Goal: Information Seeking & Learning: Learn about a topic

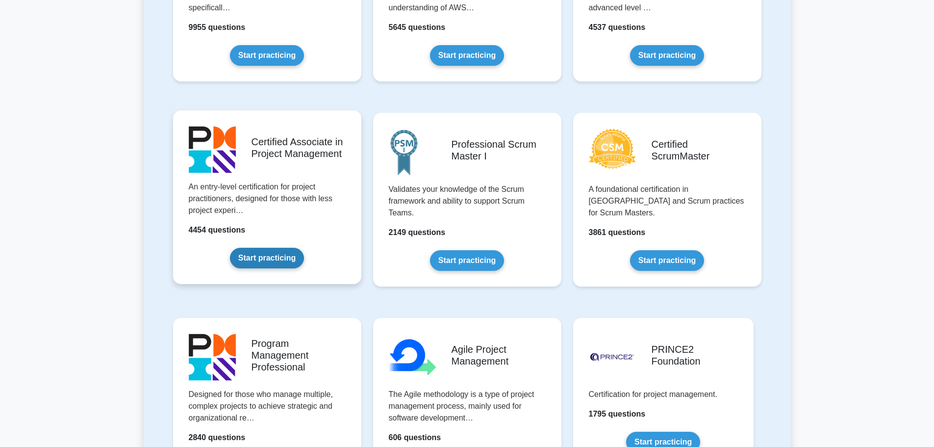
scroll to position [392, 0]
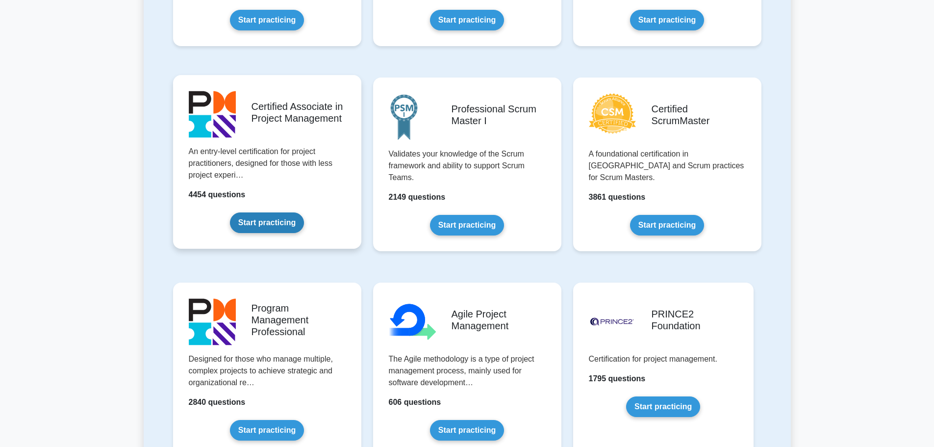
click at [282, 228] on link "Start practicing" at bounding box center [267, 222] width 74 height 21
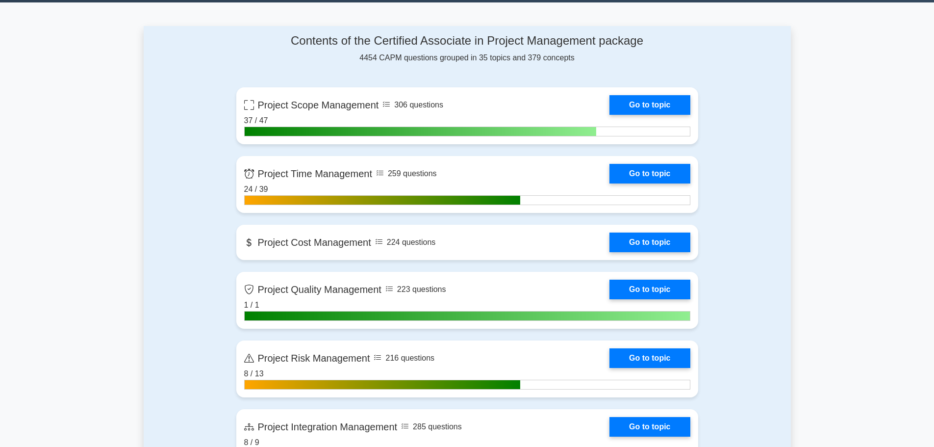
scroll to position [392, 0]
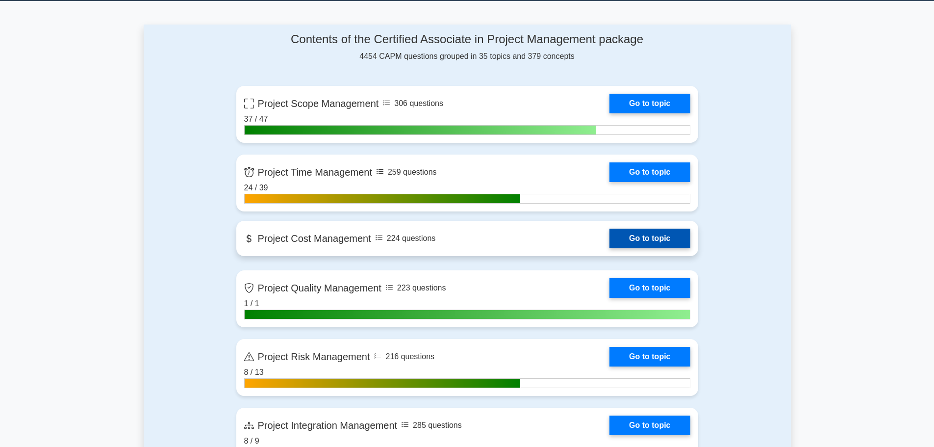
click at [656, 242] on link "Go to topic" at bounding box center [649, 238] width 80 height 20
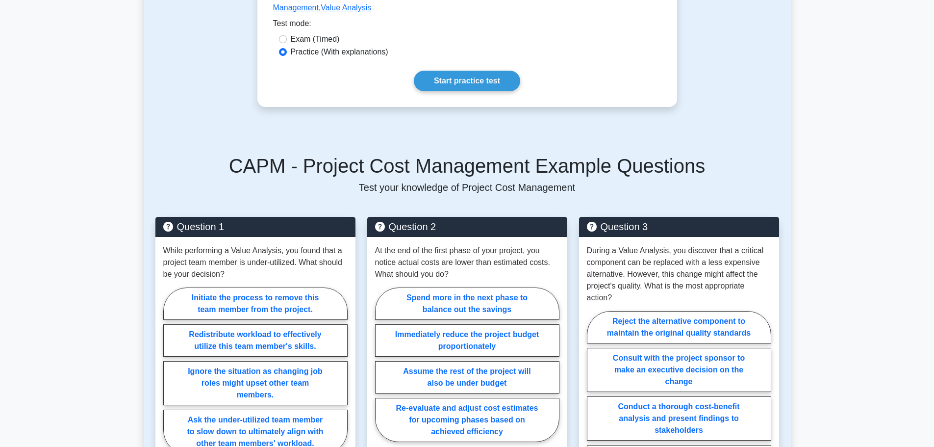
scroll to position [294, 0]
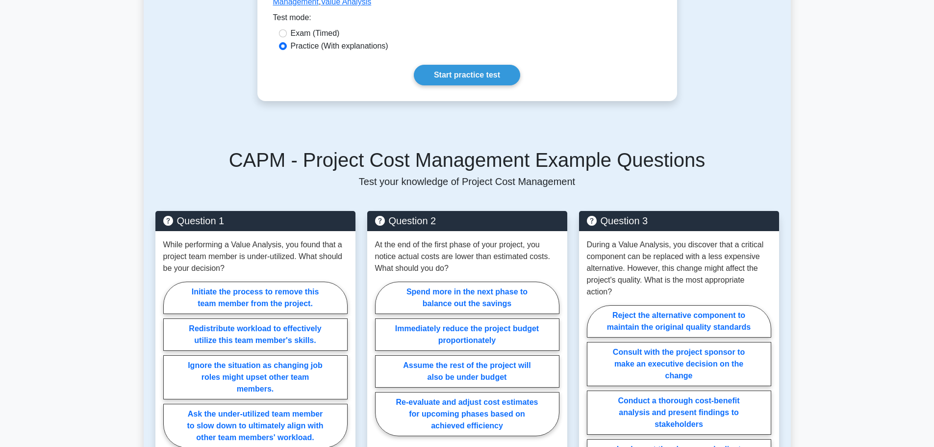
click at [564, 230] on div "Question 1 While performing a Value Analysis, you found that a project team mem…" at bounding box center [467, 367] width 635 height 337
drag, startPoint x: 564, startPoint y: 230, endPoint x: 541, endPoint y: 177, distance: 57.3
click at [552, 214] on div "CAPM - Project Cost Management Example Questions Test your knowledge of Project…" at bounding box center [467, 342] width 635 height 435
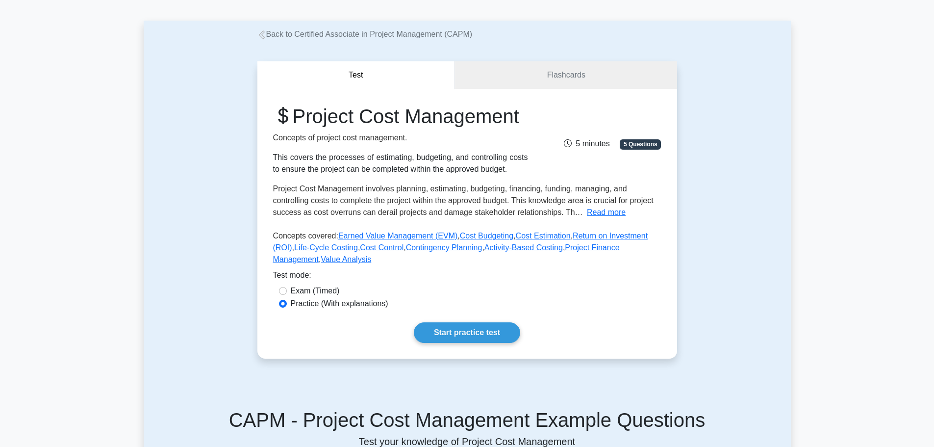
scroll to position [0, 0]
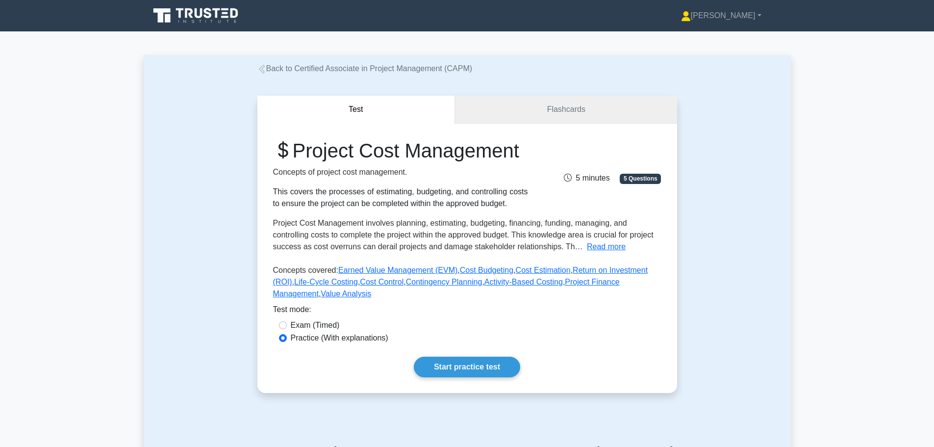
click at [553, 113] on link "Flashcards" at bounding box center [566, 110] width 222 height 28
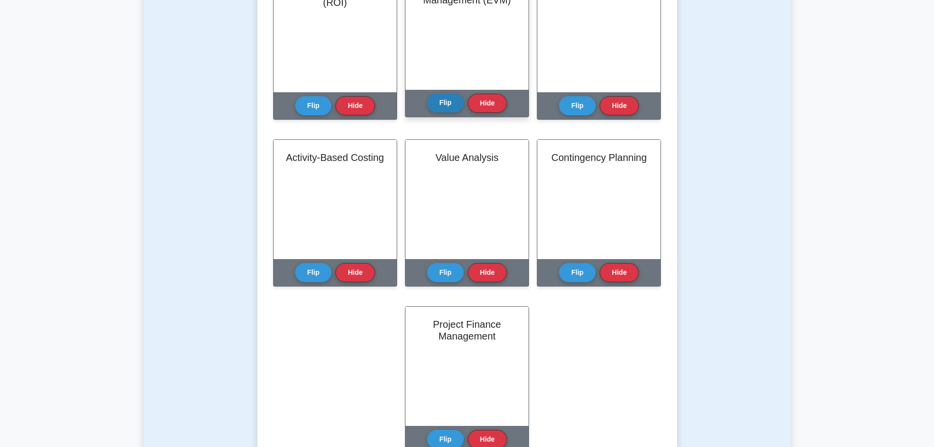
click at [444, 110] on button "Flip" at bounding box center [445, 102] width 37 height 19
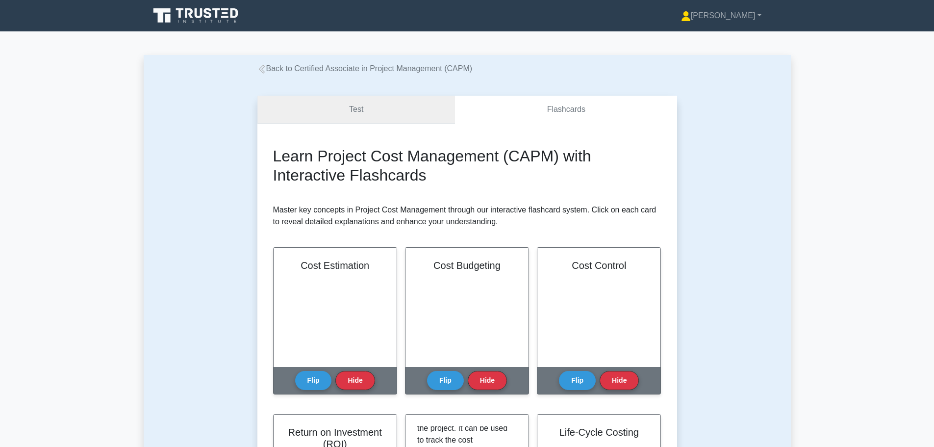
click at [355, 110] on link "Test" at bounding box center [356, 110] width 198 height 28
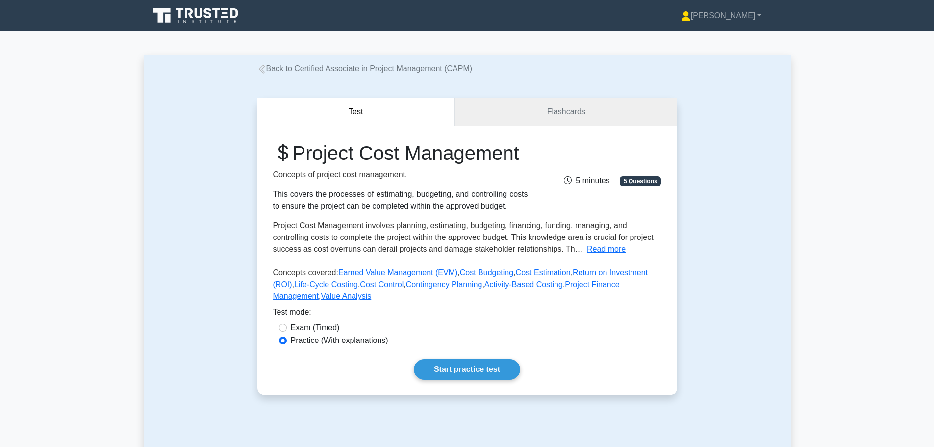
click at [285, 66] on link "Back to Certified Associate in Project Management (CAPM)" at bounding box center [364, 68] width 215 height 8
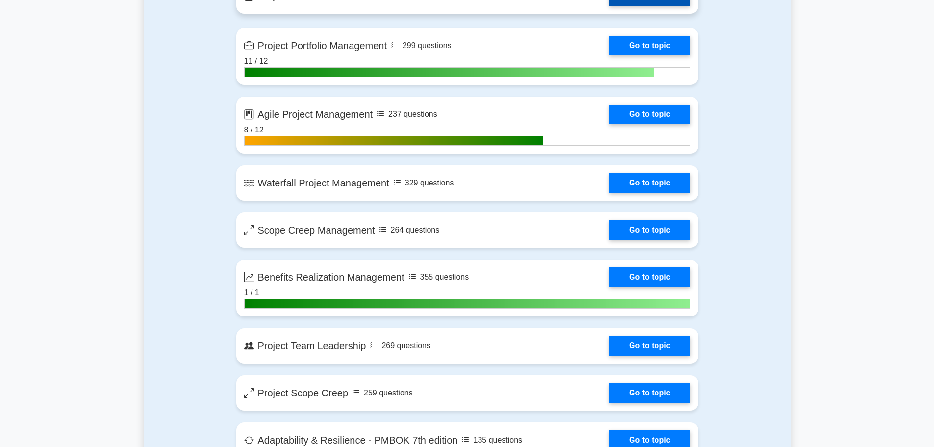
scroll to position [1863, 0]
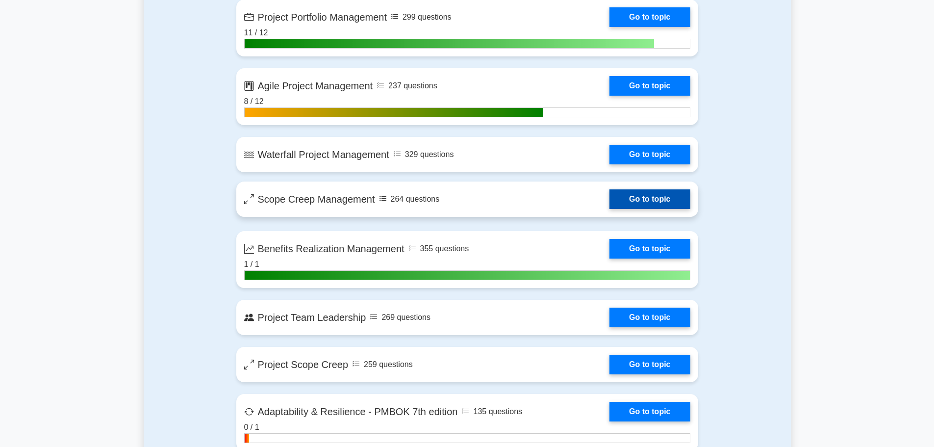
click at [609, 199] on link "Go to topic" at bounding box center [649, 199] width 80 height 20
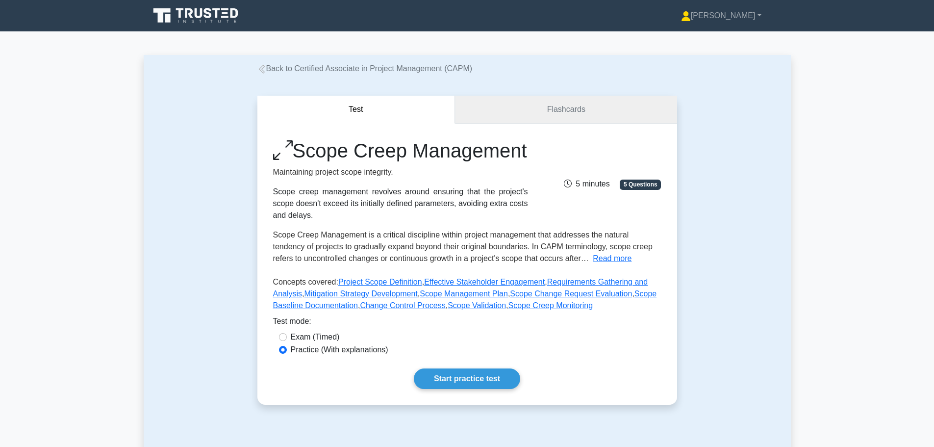
click at [537, 112] on link "Flashcards" at bounding box center [566, 110] width 222 height 28
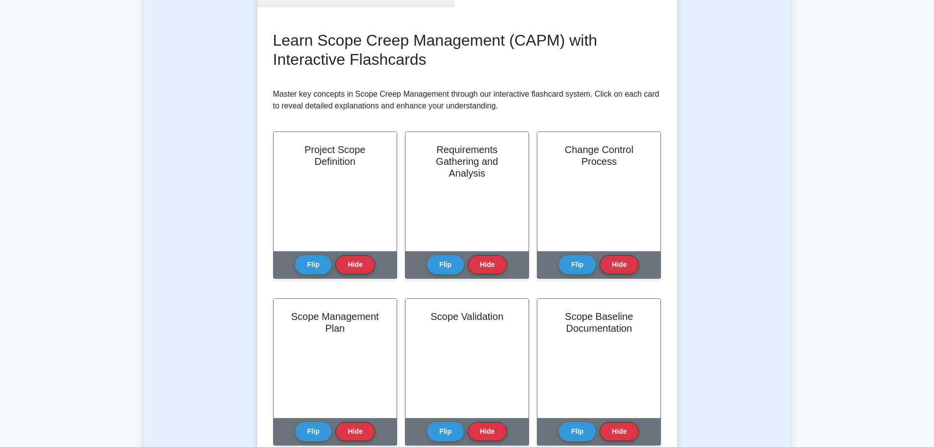
scroll to position [147, 0]
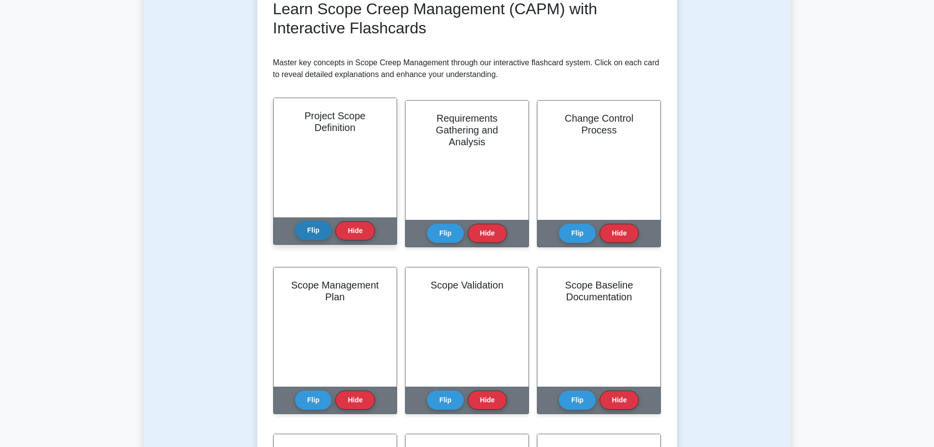
click at [307, 227] on button "Flip" at bounding box center [313, 230] width 37 height 19
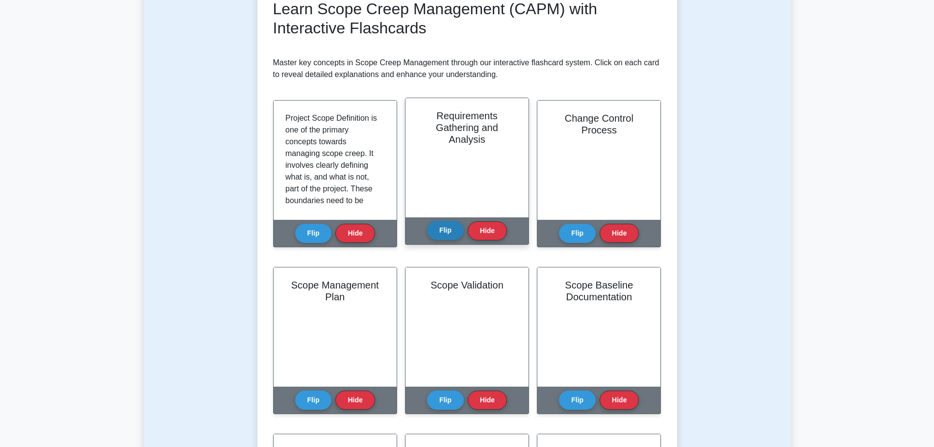
click at [450, 226] on button "Flip" at bounding box center [445, 230] width 37 height 19
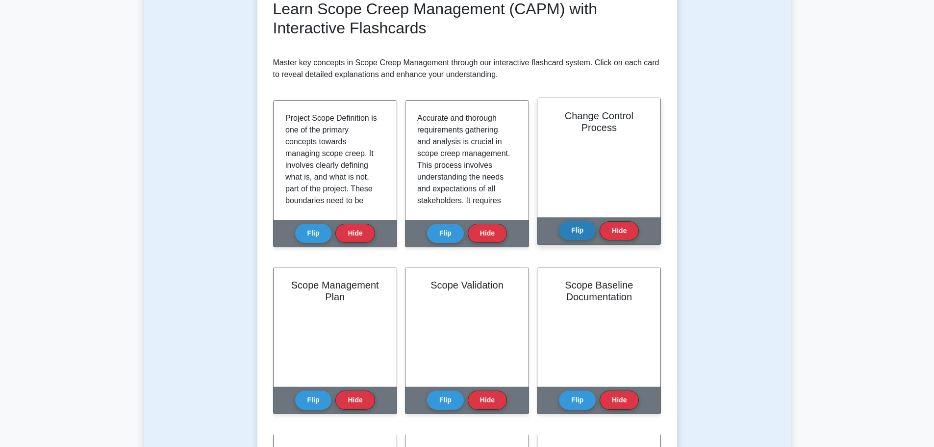
click at [591, 228] on button "Flip" at bounding box center [577, 230] width 37 height 19
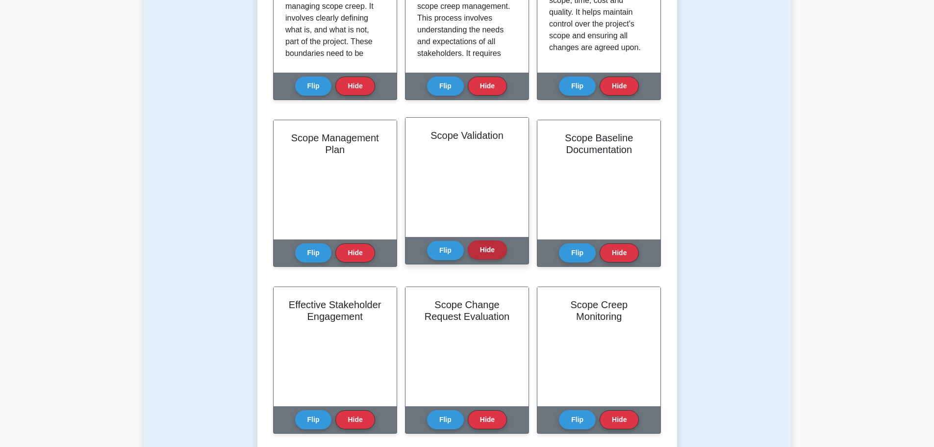
scroll to position [343, 0]
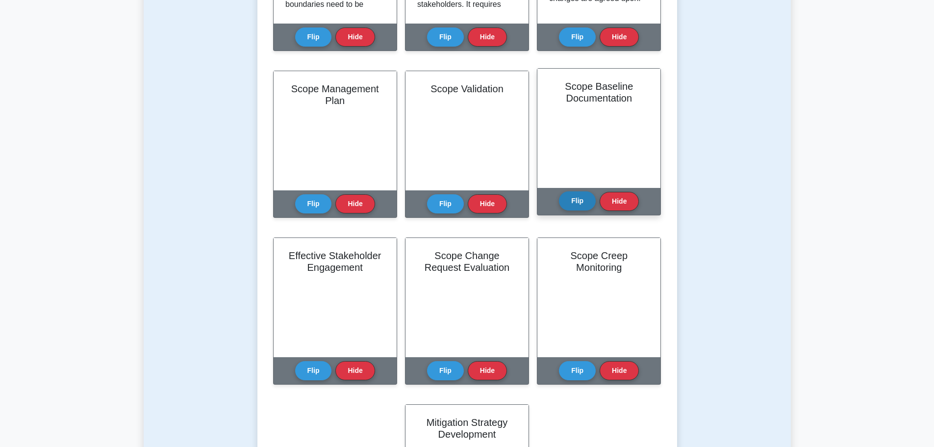
click at [579, 202] on button "Flip" at bounding box center [577, 200] width 37 height 19
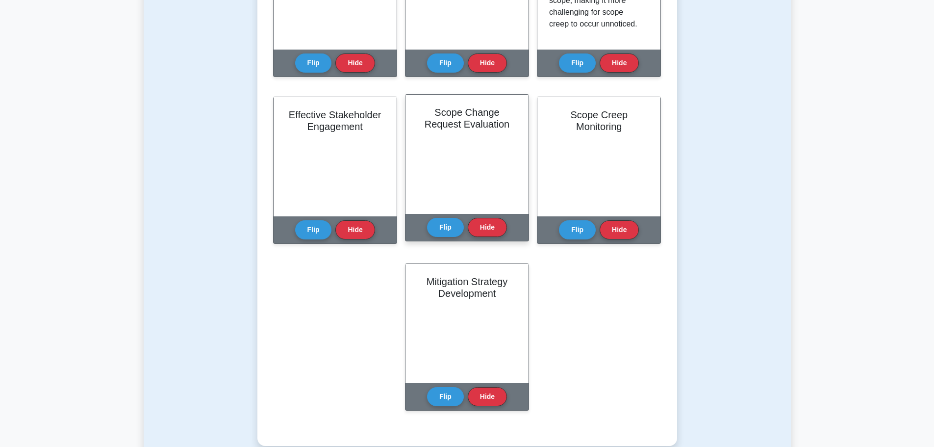
scroll to position [490, 0]
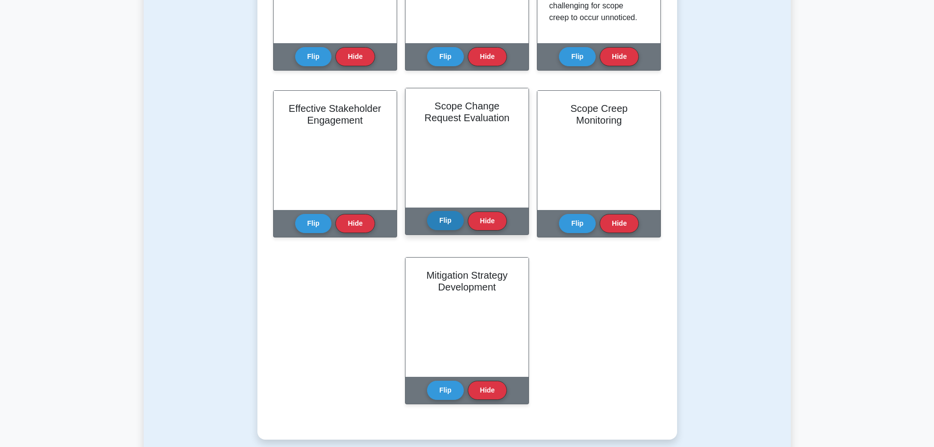
click at [438, 217] on button "Flip" at bounding box center [445, 220] width 37 height 19
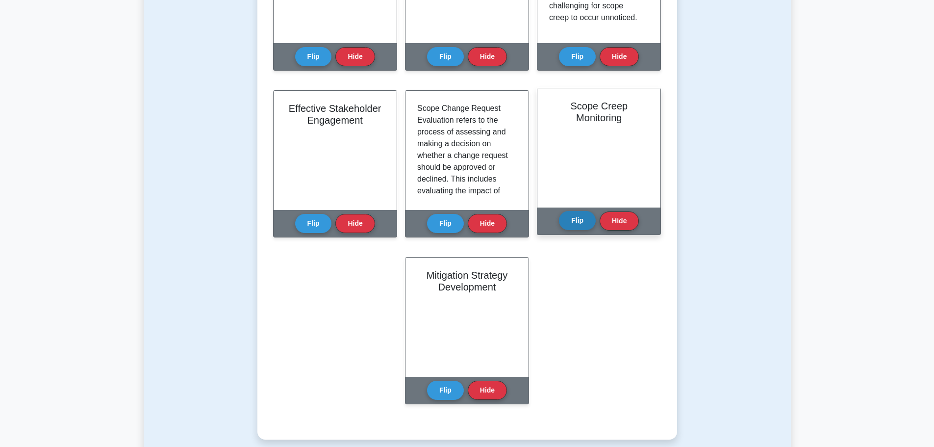
click at [574, 225] on button "Flip" at bounding box center [577, 220] width 37 height 19
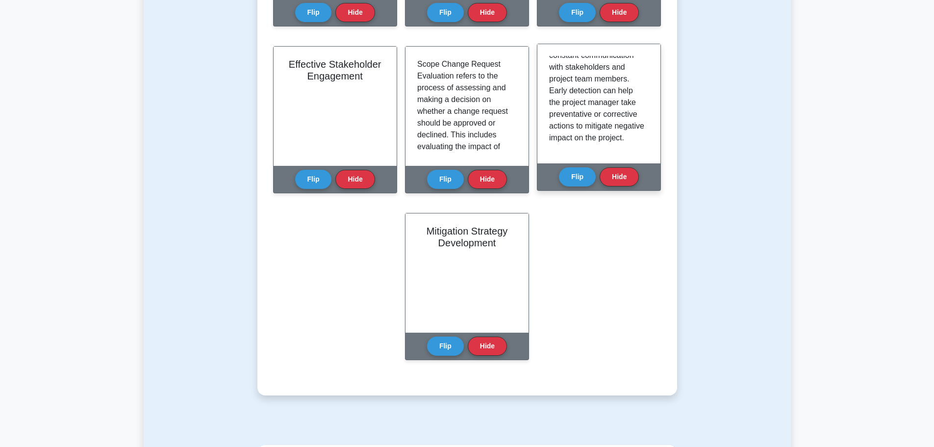
scroll to position [539, 0]
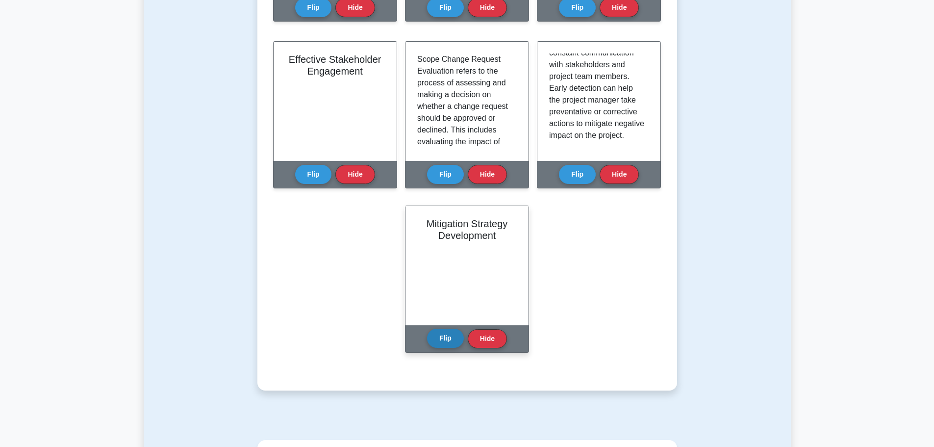
click at [444, 340] on button "Flip" at bounding box center [445, 337] width 37 height 19
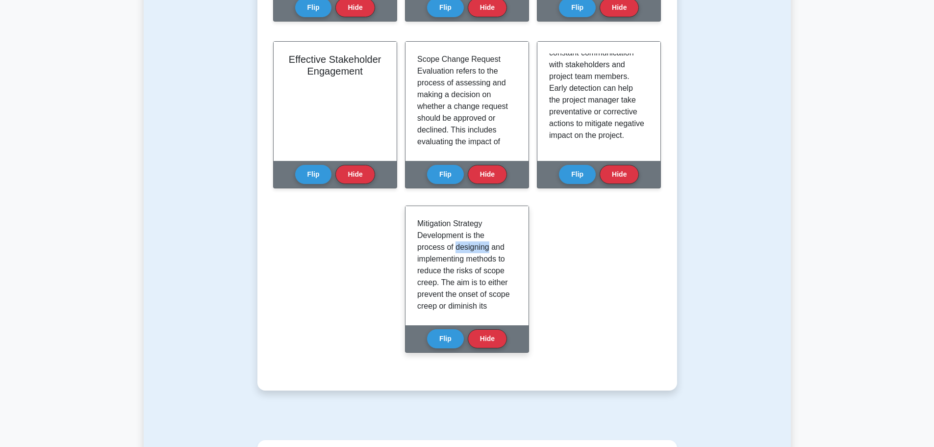
drag, startPoint x: 455, startPoint y: 247, endPoint x: 488, endPoint y: 250, distance: 32.9
click at [488, 250] on p "Mitigation Strategy Development is the process of designing and implementing me…" at bounding box center [465, 377] width 96 height 318
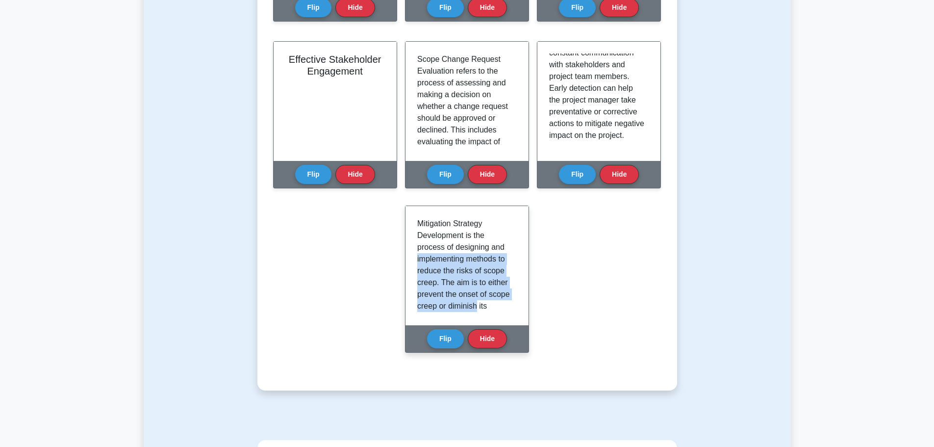
drag, startPoint x: 417, startPoint y: 260, endPoint x: 499, endPoint y: 301, distance: 91.9
click at [499, 301] on div "Mitigation Strategy Development is the process of designing and implementing me…" at bounding box center [466, 265] width 123 height 119
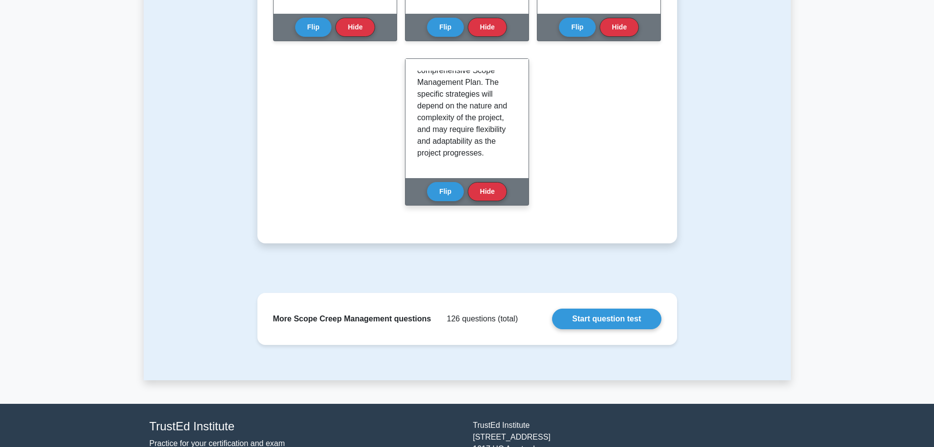
scroll to position [751, 0]
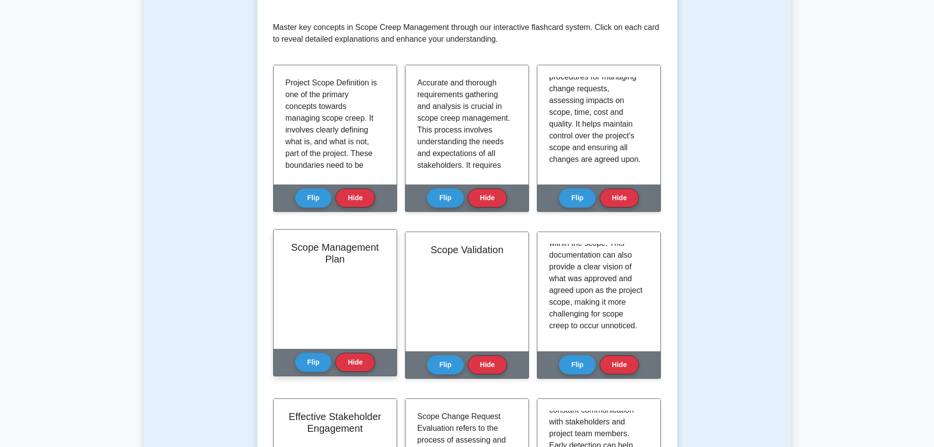
scroll to position [163, 0]
